Goal: Obtain resource: Download file/media

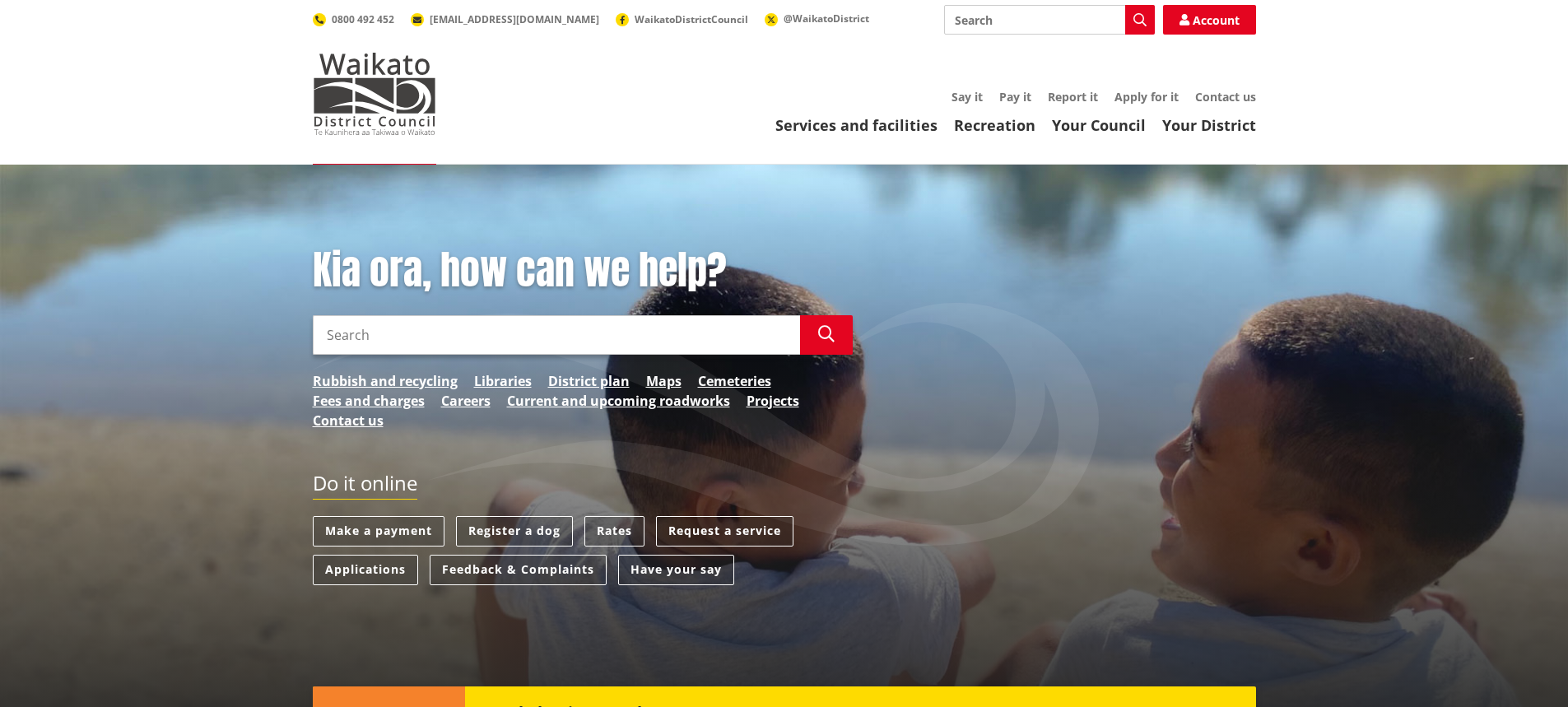
click at [1071, 11] on input "Search" at bounding box center [1050, 20] width 211 height 30
type input "fees and charges"
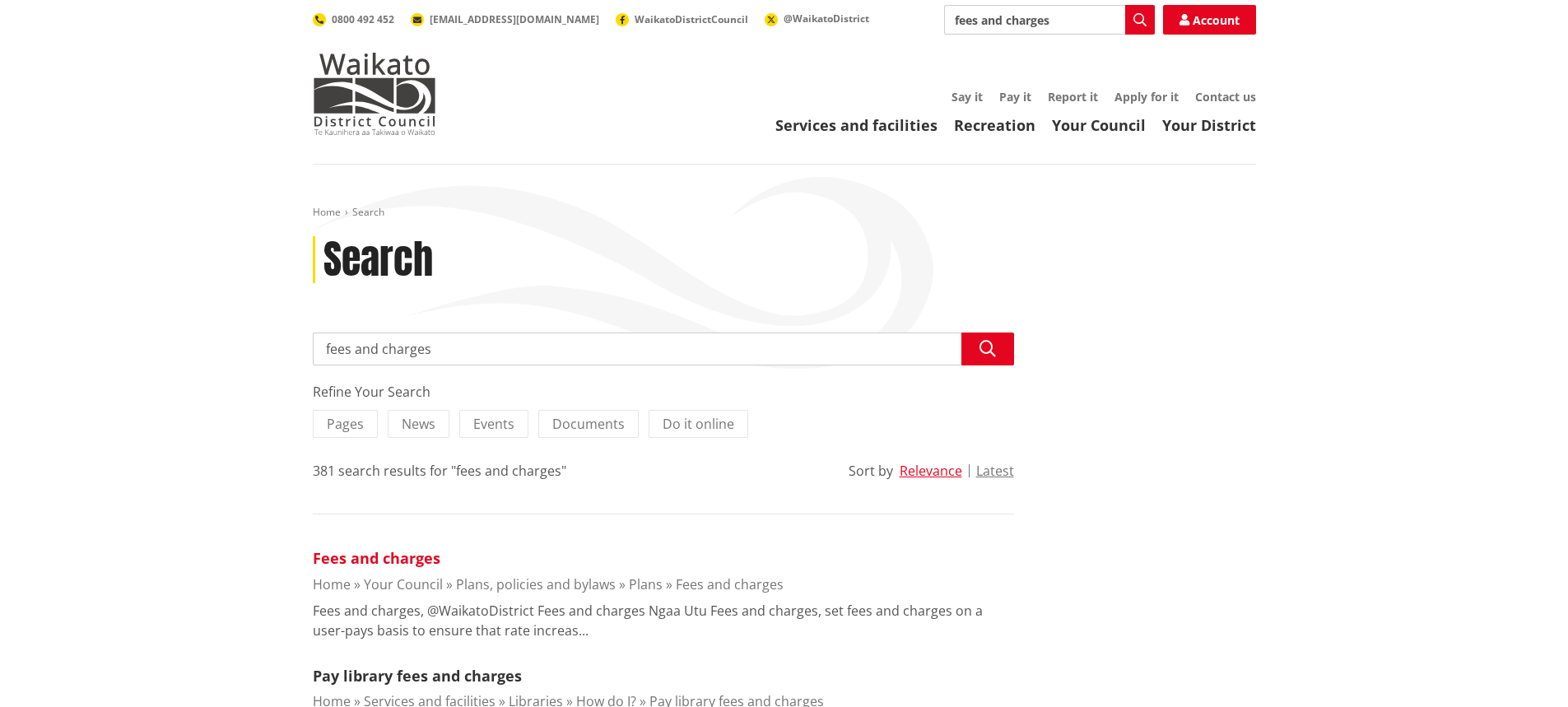
click at [423, 561] on link "Fees and charges" at bounding box center [375, 558] width 127 height 20
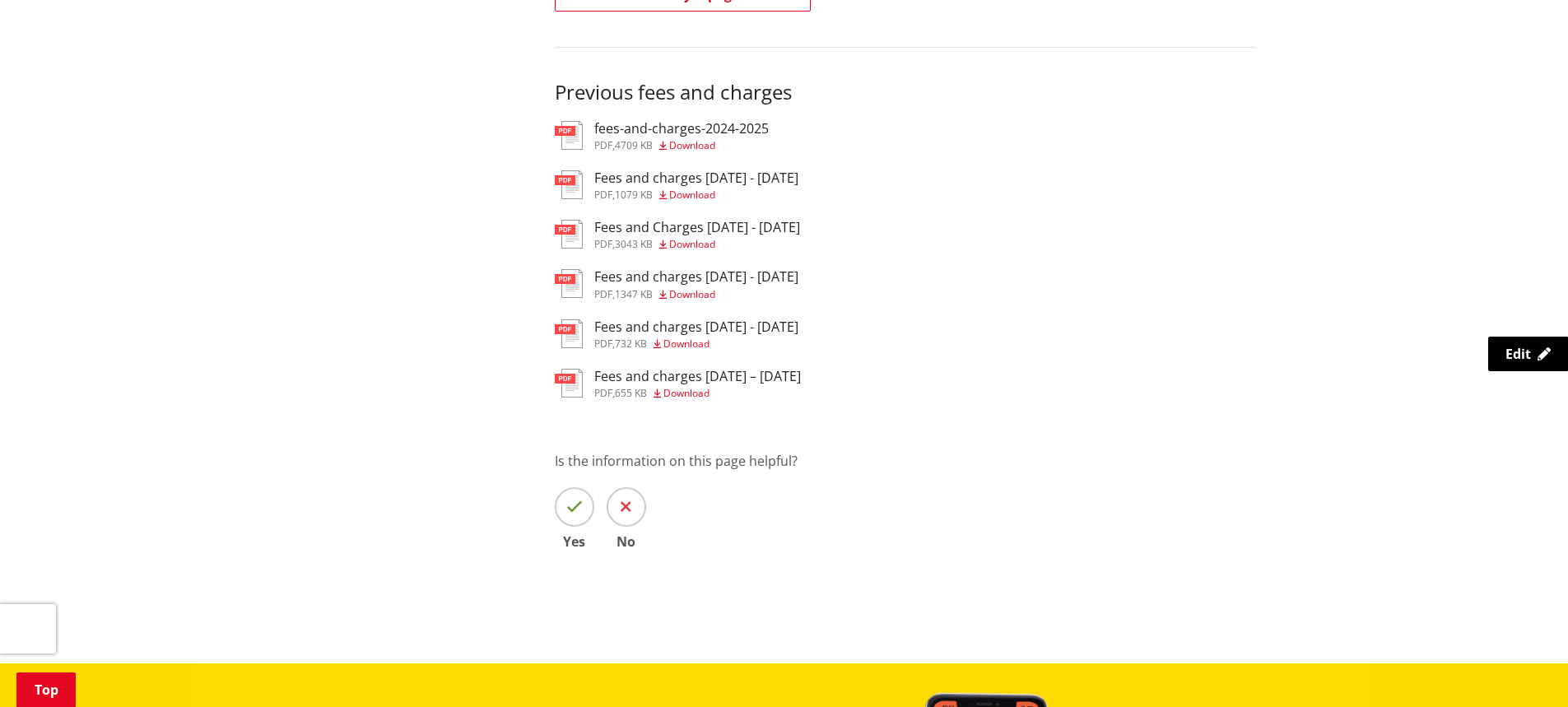
scroll to position [494, 0]
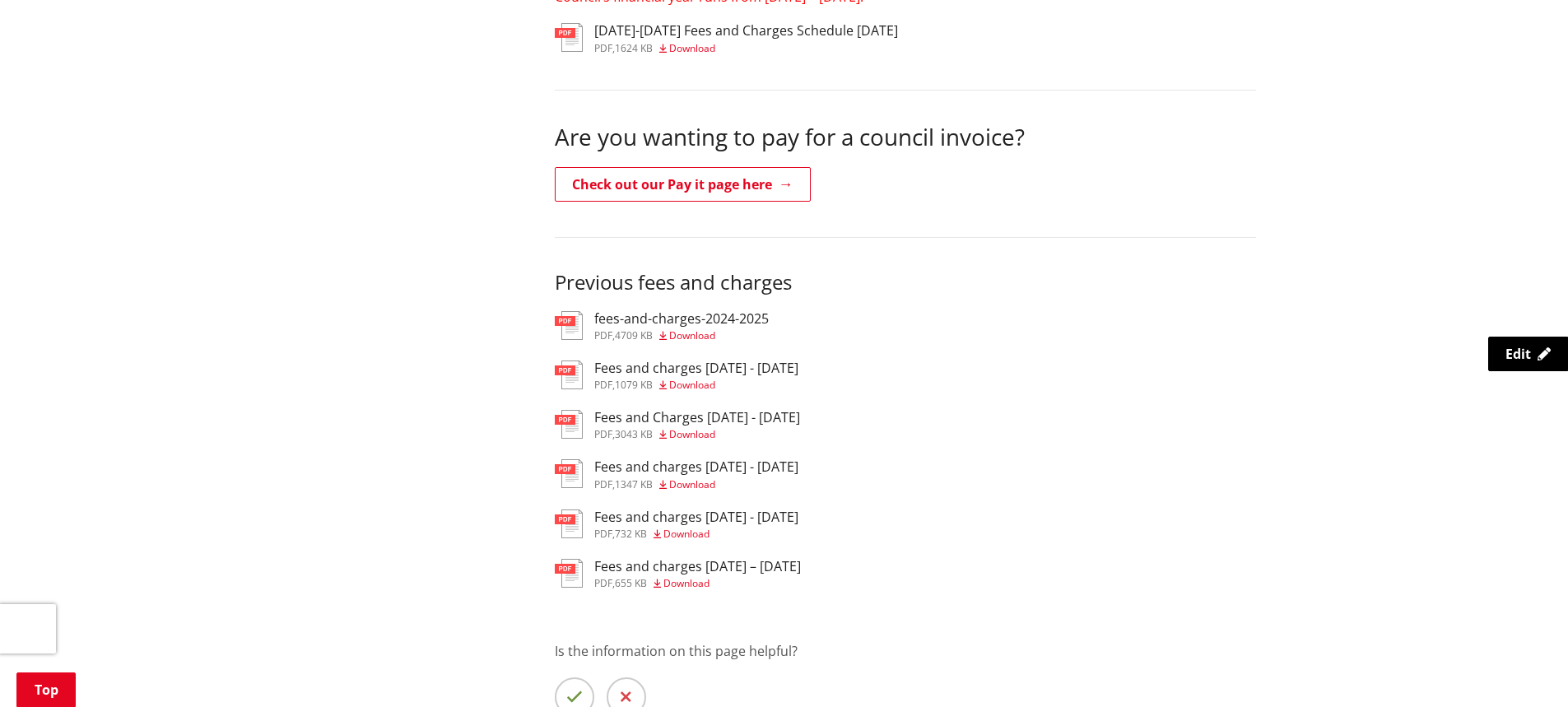
click at [682, 50] on span "Download" at bounding box center [692, 48] width 46 height 14
